Goal: Information Seeking & Learning: Check status

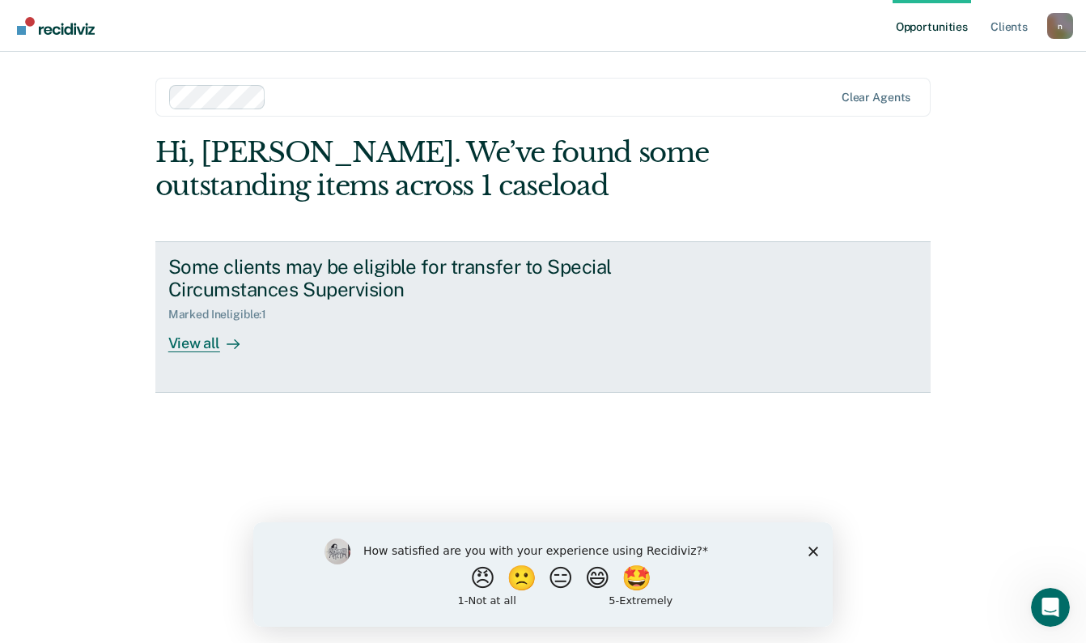
click at [199, 345] on div "View all" at bounding box center [213, 337] width 91 height 32
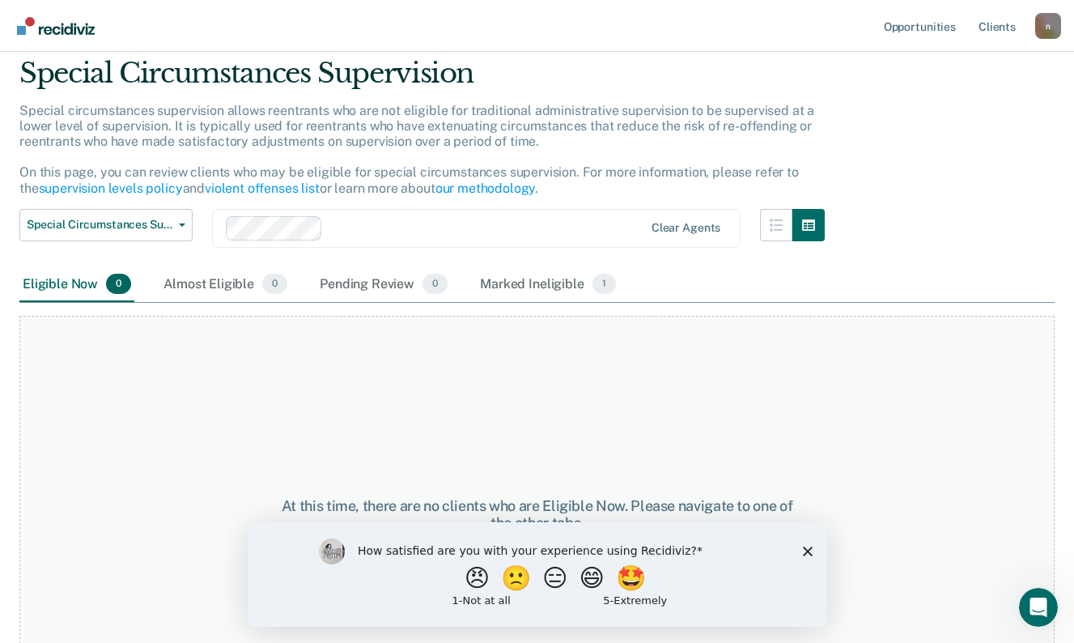
scroll to position [125, 0]
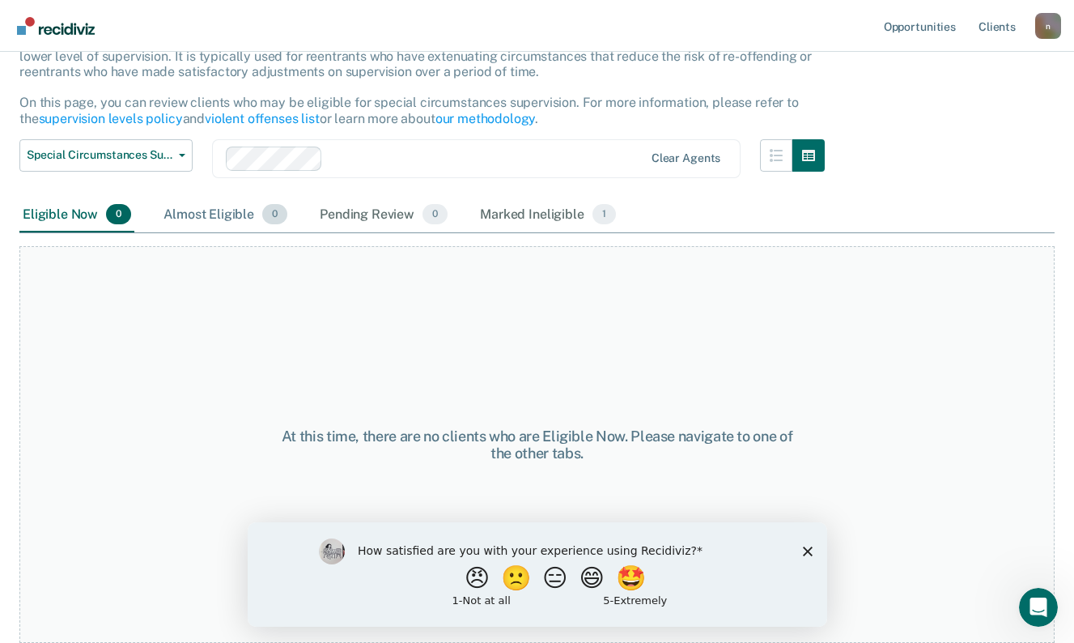
click at [210, 216] on div "Almost Eligible 0" at bounding box center [225, 216] width 130 height 36
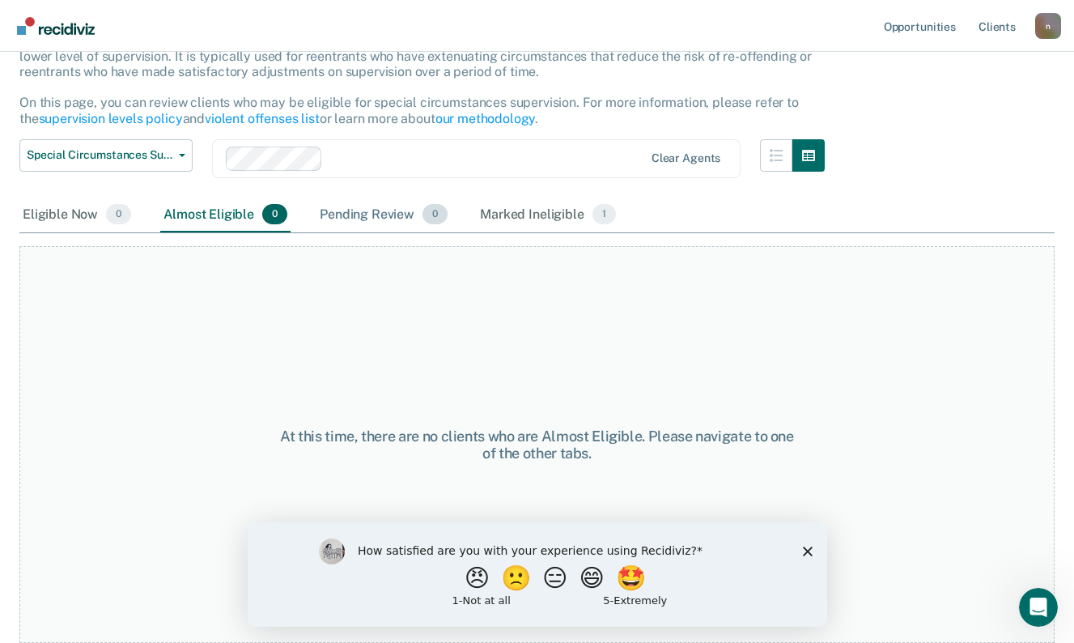
click at [364, 222] on div "Pending Review 0" at bounding box center [384, 216] width 134 height 36
click at [505, 201] on div "Marked Ineligible 1" at bounding box center [548, 216] width 142 height 36
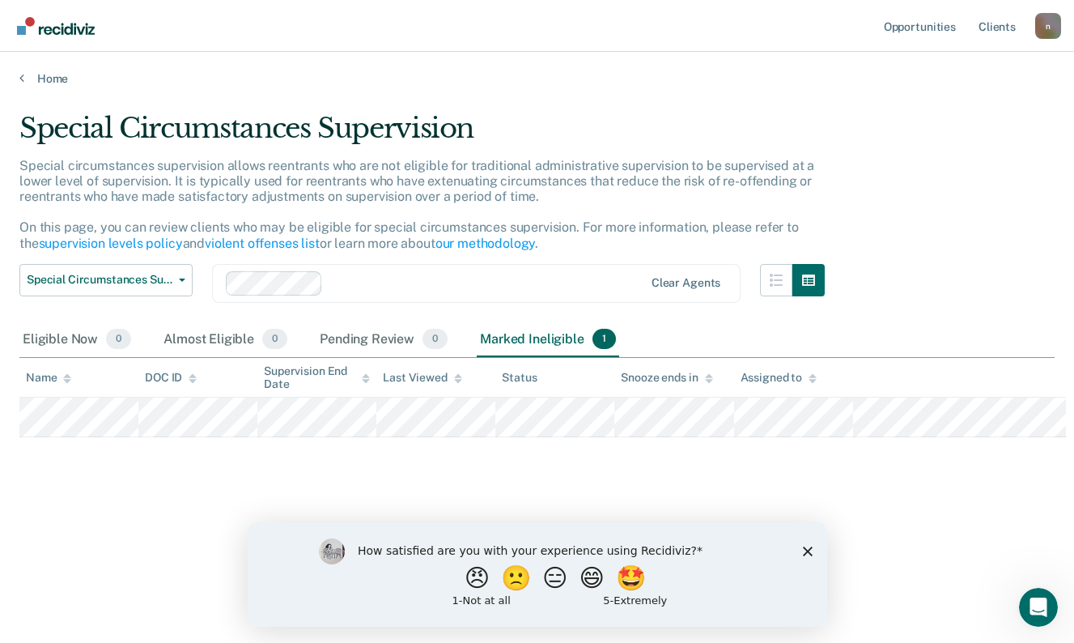
scroll to position [0, 0]
click at [532, 341] on div "Marked Ineligible 1" at bounding box center [548, 340] width 142 height 36
click at [367, 341] on div "Pending Review 0" at bounding box center [384, 340] width 134 height 36
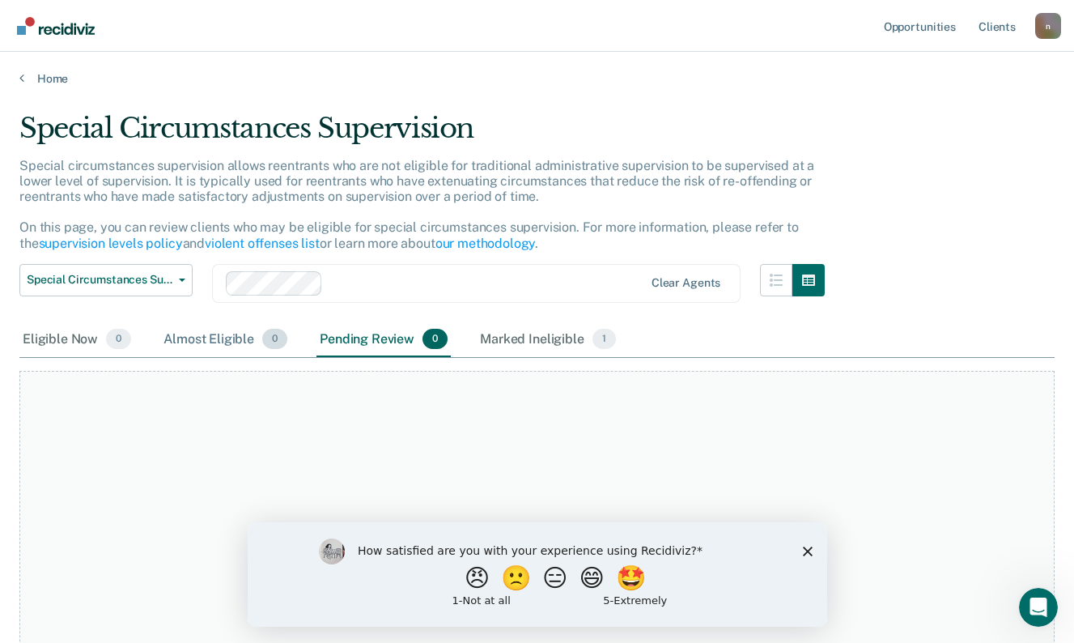
click at [163, 341] on div "Almost Eligible 0" at bounding box center [225, 340] width 130 height 36
click at [43, 343] on div "Eligible Now 0" at bounding box center [76, 340] width 115 height 36
click at [31, 440] on div "At this time, there are no clients who are Eligible Now. Please navigate to one…" at bounding box center [536, 569] width 1035 height 397
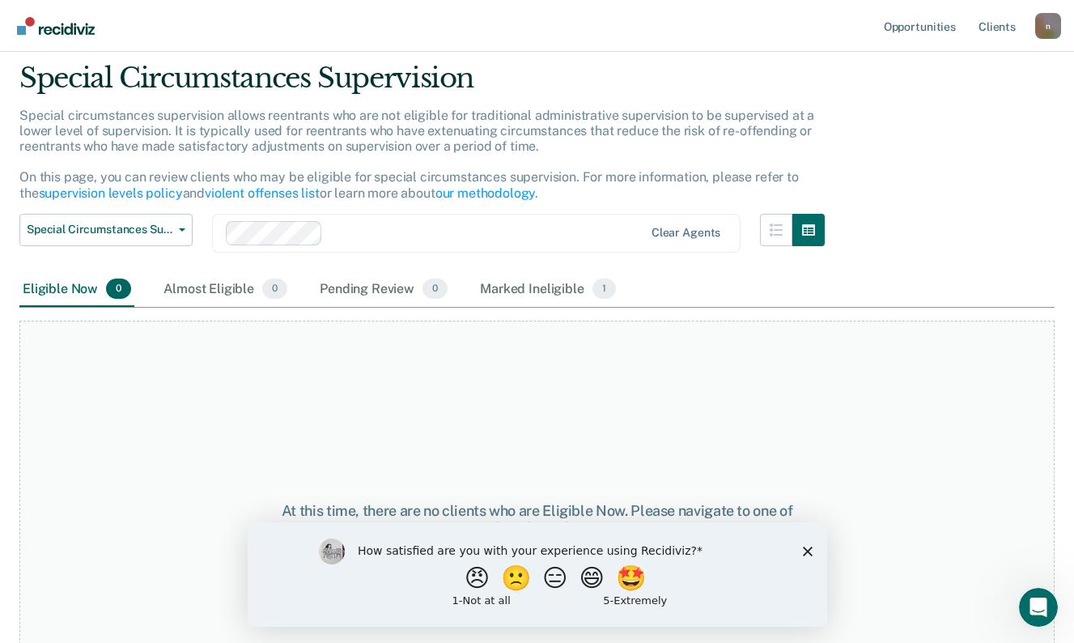
scroll to position [81, 0]
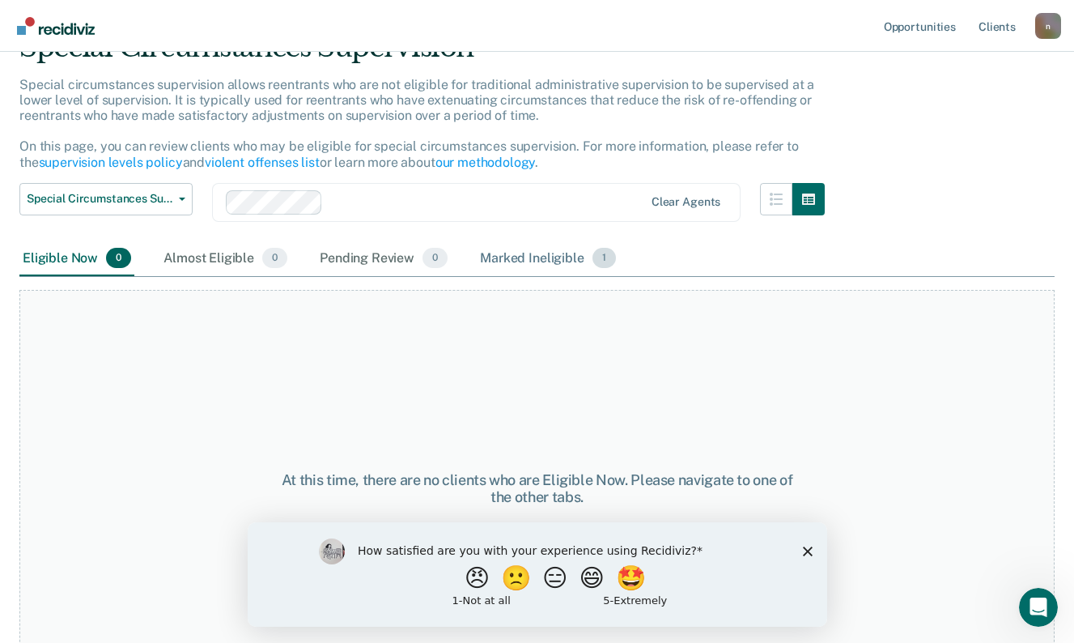
click at [541, 260] on div "Marked Ineligible 1" at bounding box center [548, 259] width 142 height 36
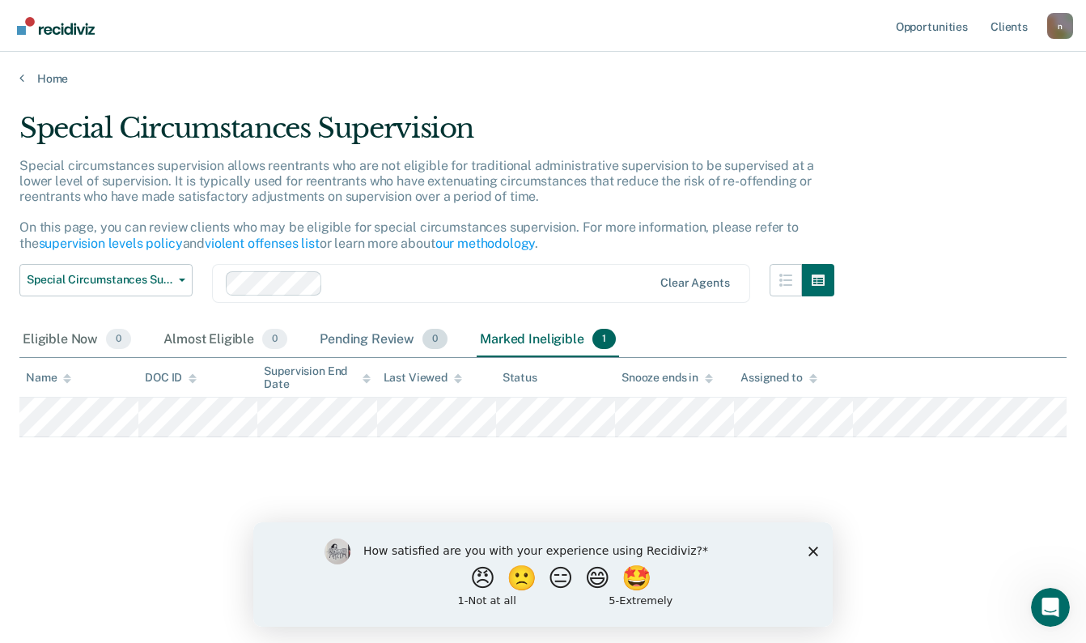
click at [392, 339] on div "Pending Review 0" at bounding box center [384, 340] width 134 height 36
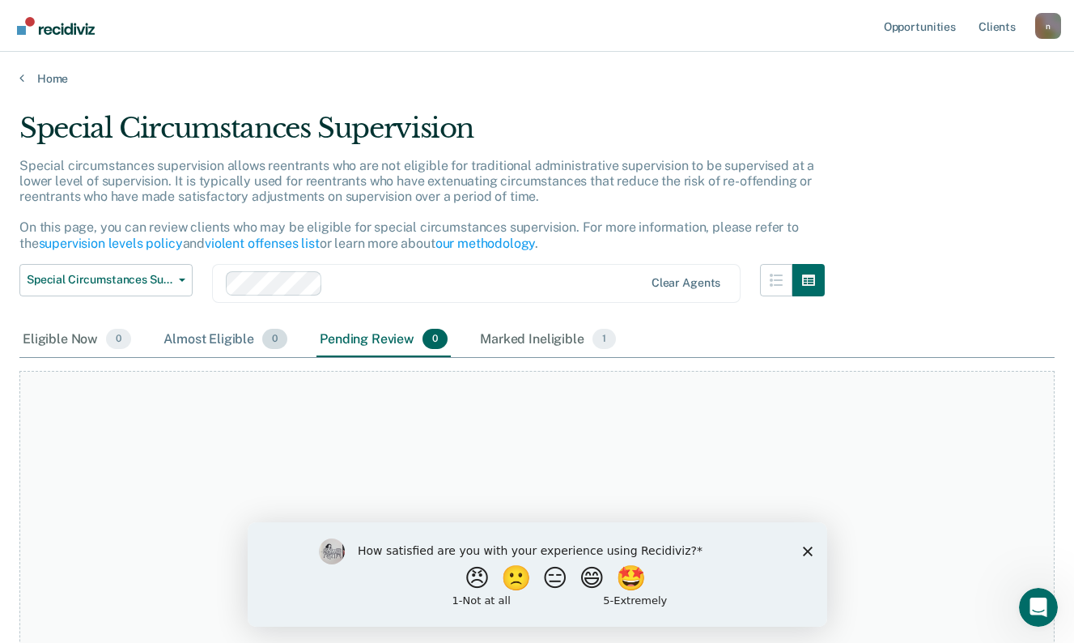
click at [221, 334] on div "Almost Eligible 0" at bounding box center [225, 340] width 130 height 36
click at [87, 341] on div "Eligible Now 0" at bounding box center [76, 340] width 115 height 36
